Goal: Task Accomplishment & Management: Complete application form

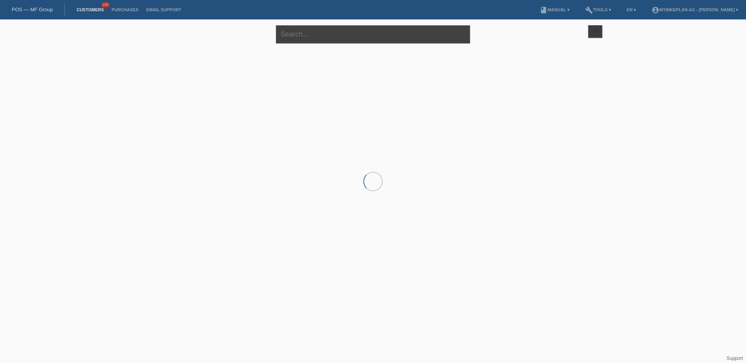
click at [302, 31] on input "text" at bounding box center [373, 34] width 194 height 18
paste input "To-[PERSON_NAME]"
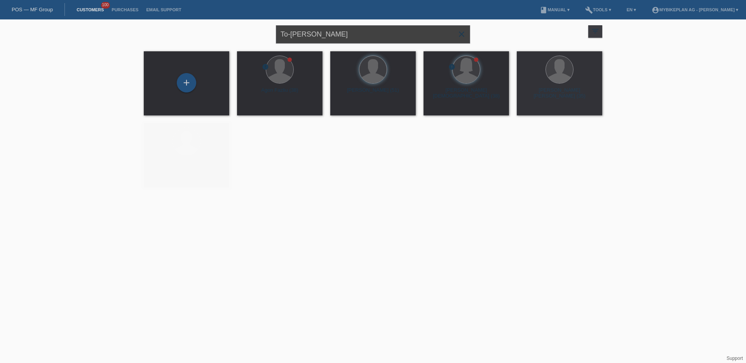
type input "To-[PERSON_NAME]"
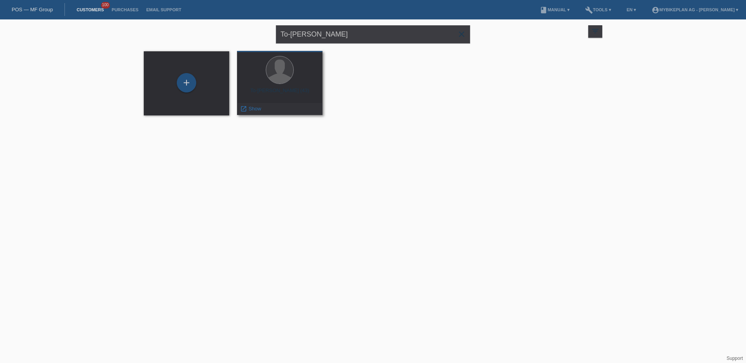
click at [282, 96] on div "To-Cuong Ly (43)" at bounding box center [279, 93] width 73 height 12
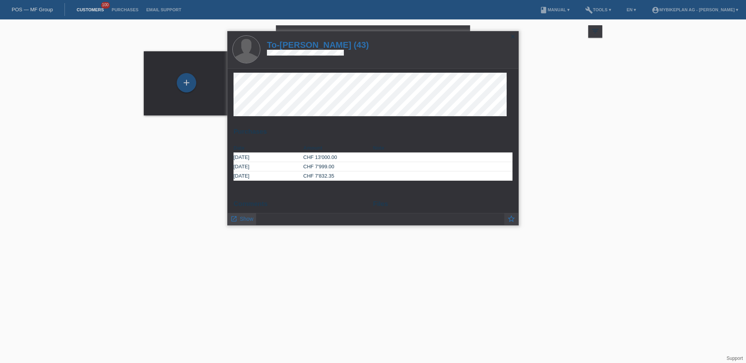
click at [242, 220] on span "Show" at bounding box center [247, 219] width 14 height 6
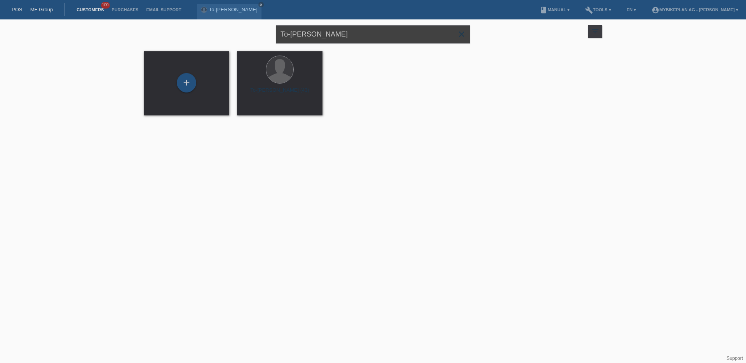
click at [321, 37] on input "To-[PERSON_NAME]" at bounding box center [373, 34] width 194 height 18
click at [321, 38] on input "To-[PERSON_NAME]" at bounding box center [373, 34] width 194 height 18
paste input "Bruno Mumenthaler"
paste input "text"
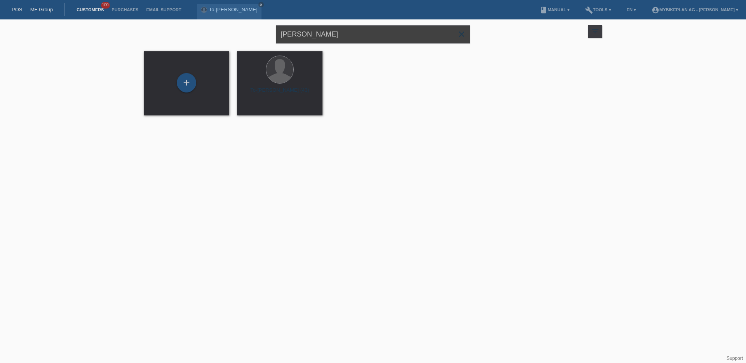
type input "Bruno Mumenthaler"
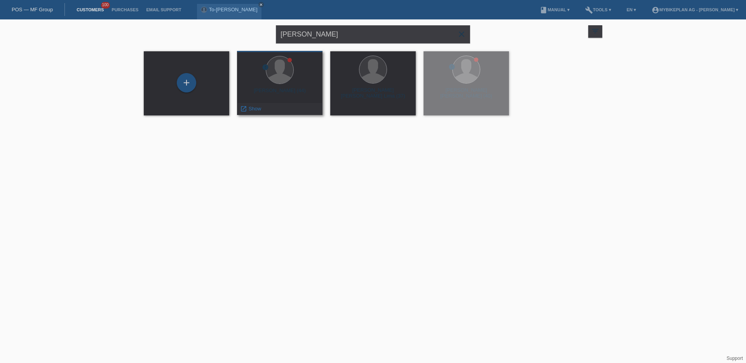
click at [289, 85] on div "error Bruno Mumenthaler (44) launch Show" at bounding box center [279, 83] width 85 height 64
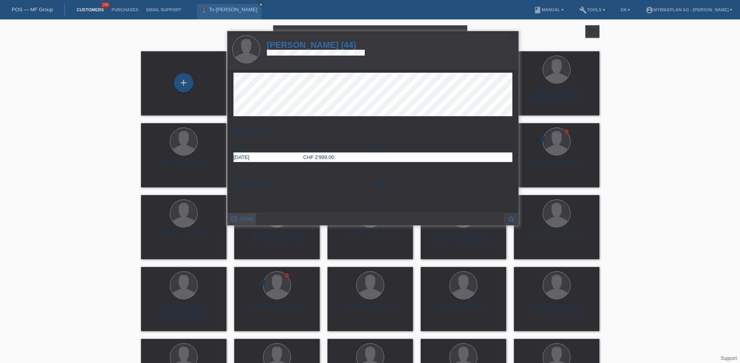
click at [237, 223] on link "launch Show" at bounding box center [241, 218] width 23 height 10
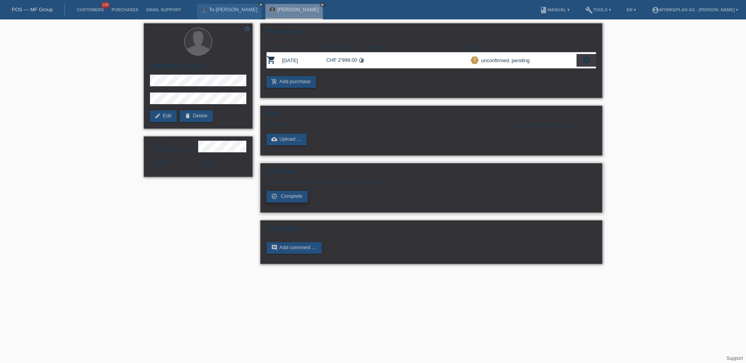
click at [295, 194] on span "Complete" at bounding box center [292, 196] width 22 height 6
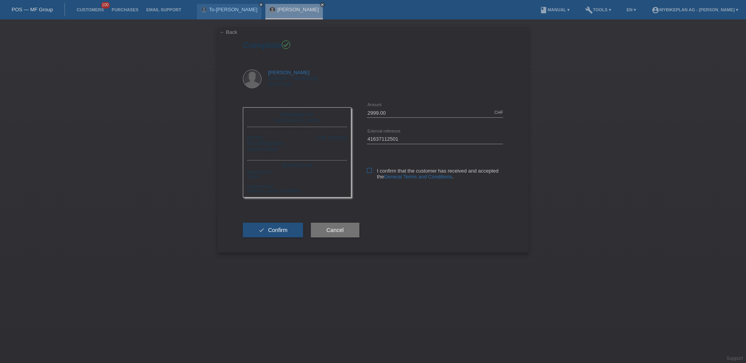
click at [368, 171] on icon at bounding box center [369, 170] width 5 height 5
click at [368, 171] on input "I confirm that the customer has received and accepted the General Terms and Con…" at bounding box center [369, 170] width 5 height 5
checkbox input "true"
click at [279, 228] on span "Confirm" at bounding box center [277, 230] width 19 height 6
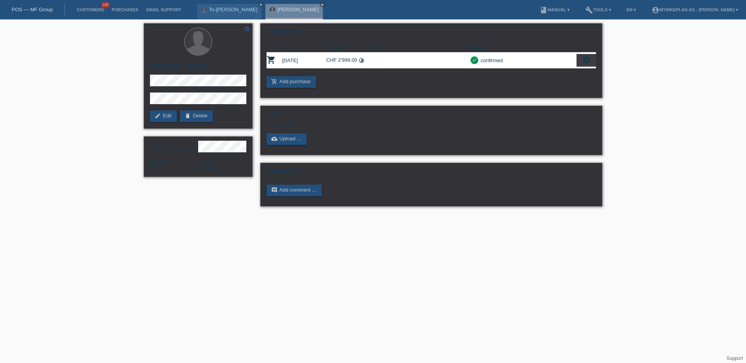
click at [26, 9] on link "POS — MF Group" at bounding box center [32, 10] width 41 height 6
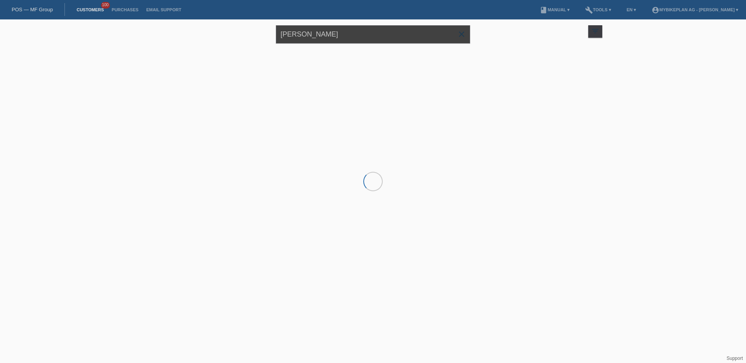
click at [337, 29] on input "[PERSON_NAME]" at bounding box center [373, 34] width 194 height 18
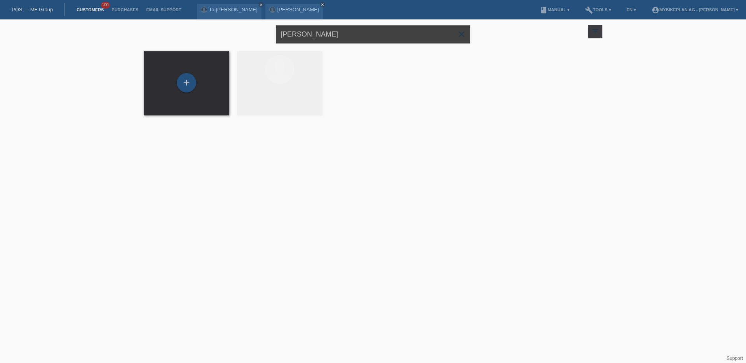
click at [337, 29] on input "[PERSON_NAME]" at bounding box center [373, 34] width 194 height 18
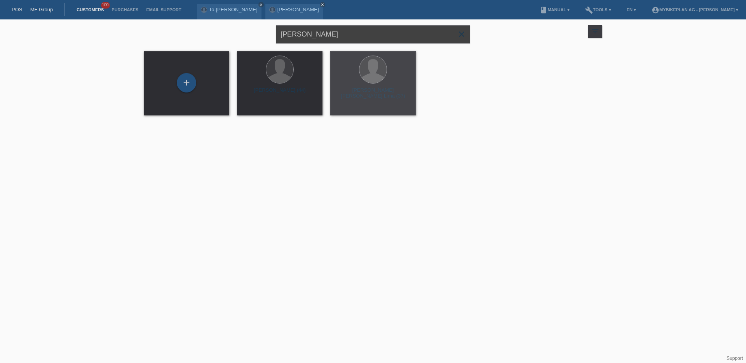
paste input "[PERSON_NAME]"
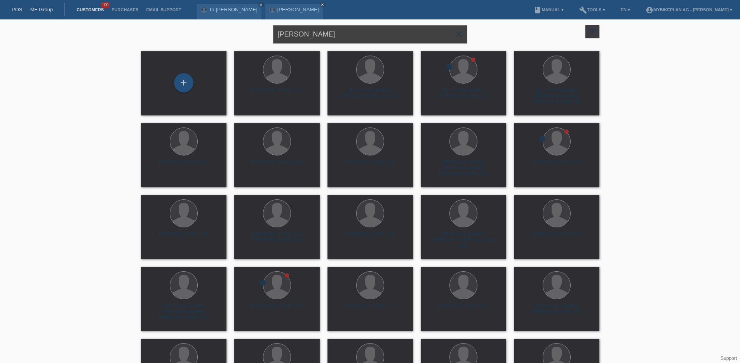
type input "[PERSON_NAME]"
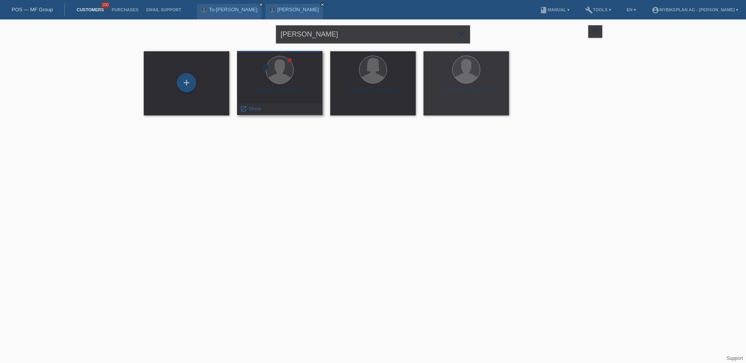
click at [265, 87] on div "error Denis Bajrami (27) launch Show" at bounding box center [279, 83] width 85 height 64
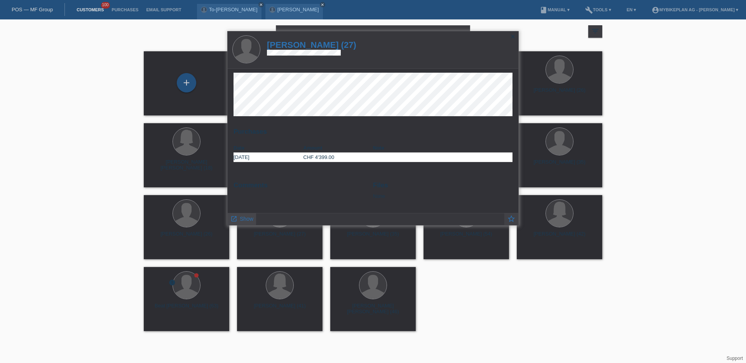
click at [240, 218] on span "Show" at bounding box center [247, 219] width 14 height 6
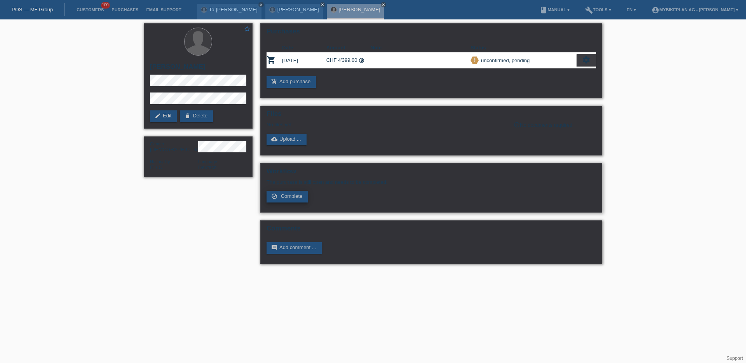
click at [286, 196] on span "Complete" at bounding box center [292, 196] width 22 height 6
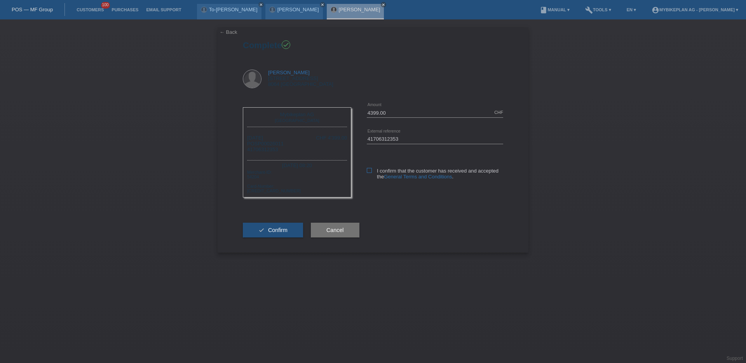
click at [367, 173] on icon at bounding box center [369, 170] width 5 height 5
click at [367, 173] on input "I confirm that the customer has received and accepted the General Terms and Con…" at bounding box center [369, 170] width 5 height 5
checkbox input "true"
click at [272, 234] on button "check Confirm" at bounding box center [273, 230] width 60 height 15
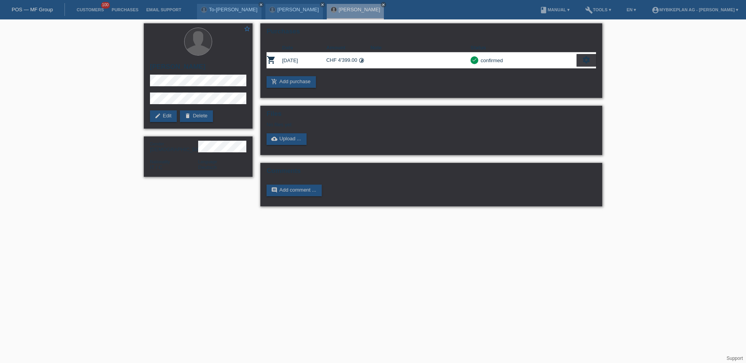
click at [45, 7] on link "POS — MF Group" at bounding box center [32, 10] width 41 height 6
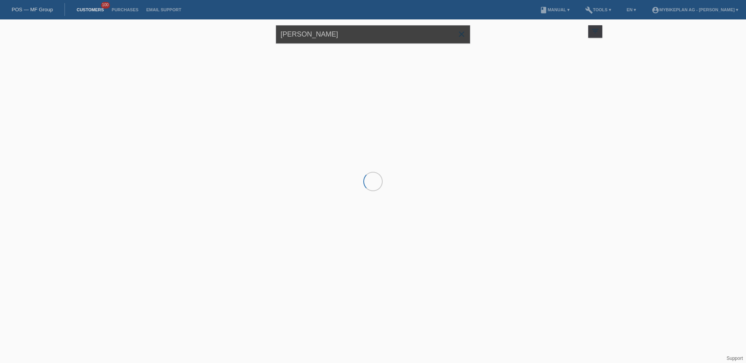
click at [310, 32] on input "[PERSON_NAME]" at bounding box center [373, 34] width 194 height 18
click at [309, 32] on input "[PERSON_NAME]" at bounding box center [373, 34] width 194 height 18
drag, startPoint x: 309, startPoint y: 32, endPoint x: 322, endPoint y: 35, distance: 12.9
click at [310, 32] on input "[PERSON_NAME]" at bounding box center [373, 34] width 194 height 18
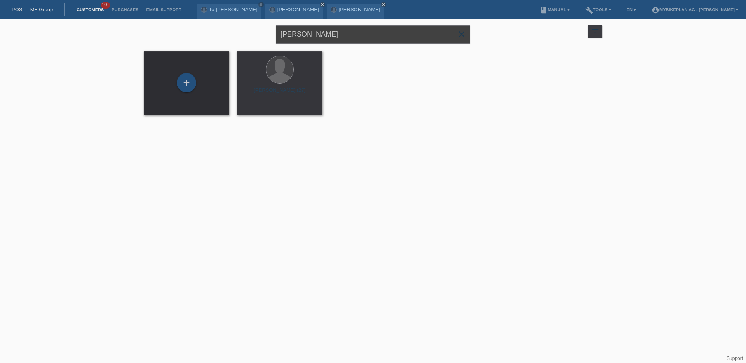
paste input "[PERSON_NAME]"
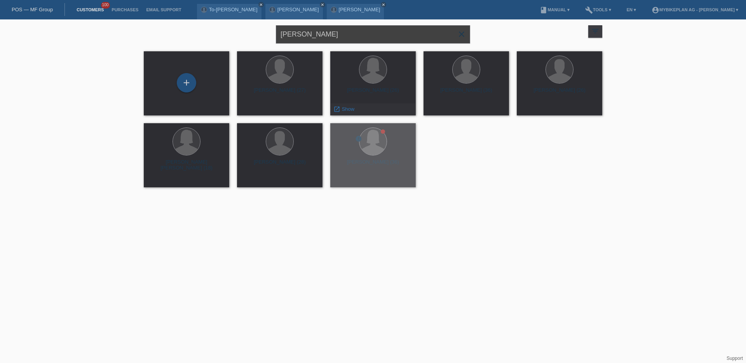
type input "[PERSON_NAME]"
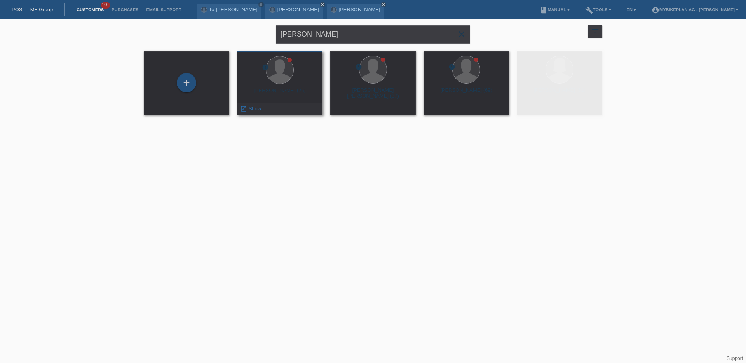
click at [299, 75] on div at bounding box center [279, 70] width 73 height 29
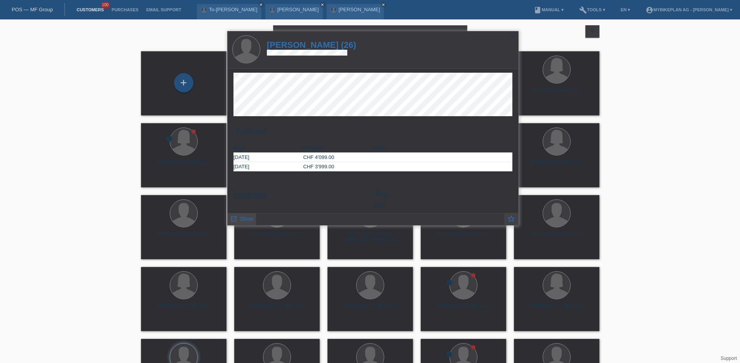
click at [243, 216] on span "Show" at bounding box center [247, 219] width 14 height 6
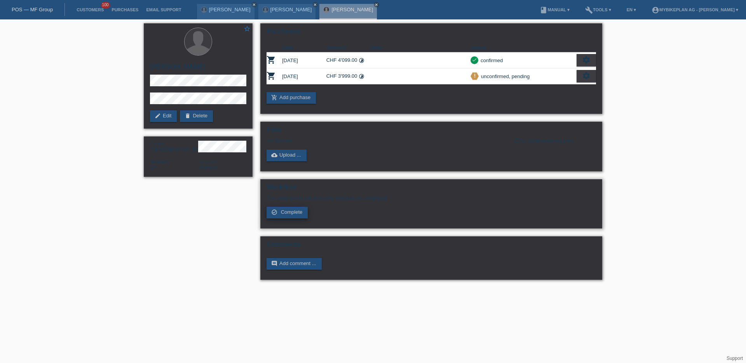
click at [289, 209] on span "Complete" at bounding box center [292, 212] width 22 height 6
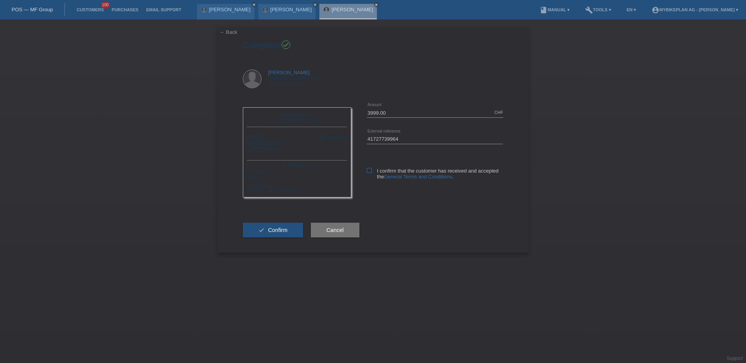
click at [370, 170] on icon at bounding box center [369, 170] width 5 height 5
click at [370, 170] on input "I confirm that the customer has received and accepted the General Terms and Con…" at bounding box center [369, 170] width 5 height 5
checkbox input "true"
click at [280, 228] on span "Confirm" at bounding box center [277, 230] width 19 height 6
